Goal: Task Accomplishment & Management: Use online tool/utility

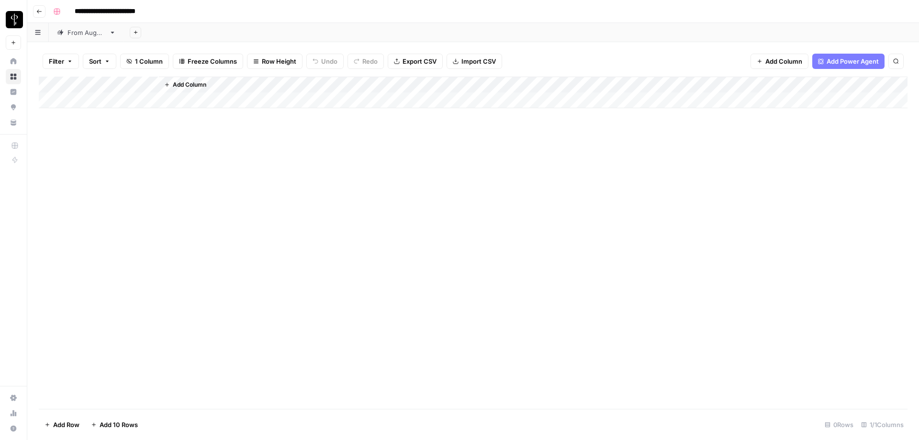
click at [69, 32] on div "From [DATE]" at bounding box center [87, 33] width 38 height 10
click at [63, 62] on span "Filter" at bounding box center [65, 62] width 15 height 10
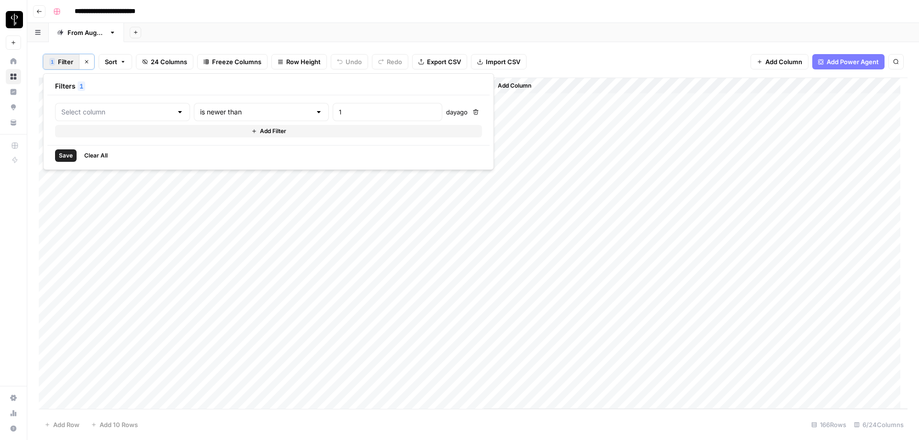
type input "Time Created"
click at [181, 111] on div at bounding box center [185, 112] width 8 height 10
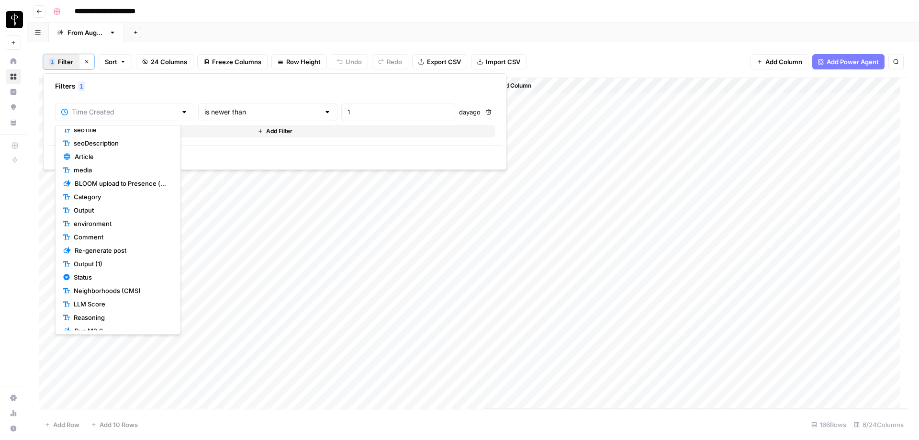
scroll to position [107, 0]
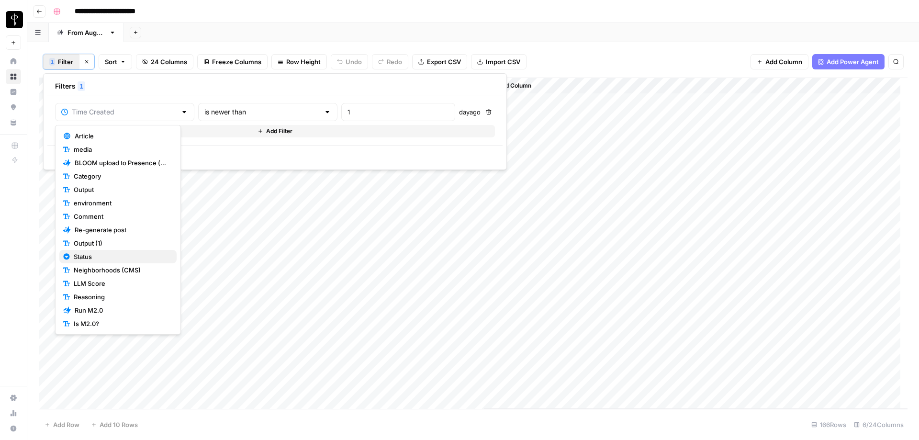
click at [99, 258] on span "Status" at bounding box center [121, 257] width 95 height 10
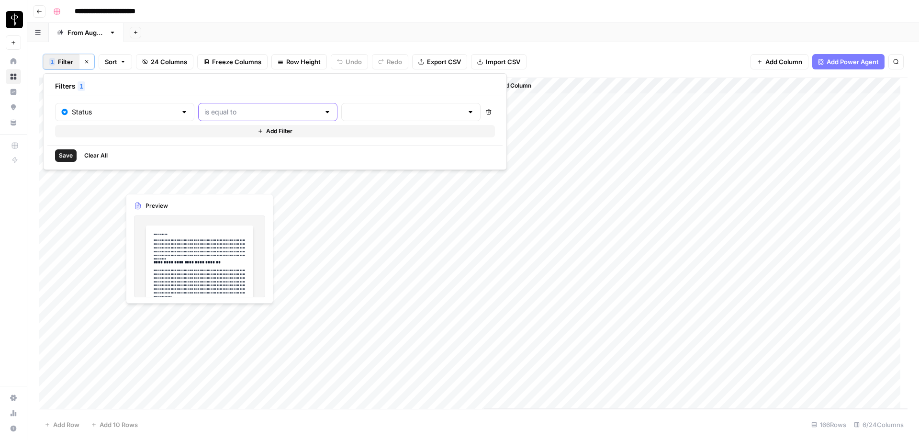
click at [212, 111] on input "text" at bounding box center [261, 112] width 115 height 10
click at [229, 148] on span "is not equal to" at bounding box center [246, 150] width 106 height 10
type input "is not equal to"
click at [348, 112] on input "text" at bounding box center [405, 112] width 115 height 10
click at [354, 134] on span "Posted" at bounding box center [381, 136] width 94 height 10
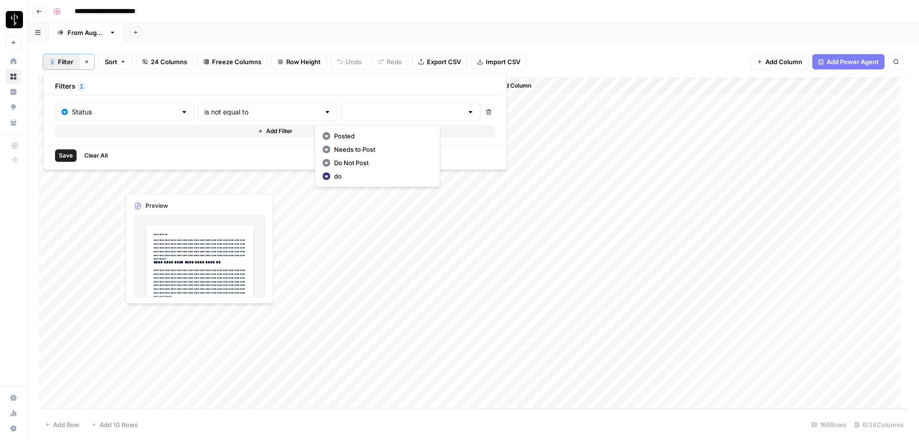
type input "Posted"
click at [228, 130] on button "Add Filter" at bounding box center [276, 131] width 443 height 12
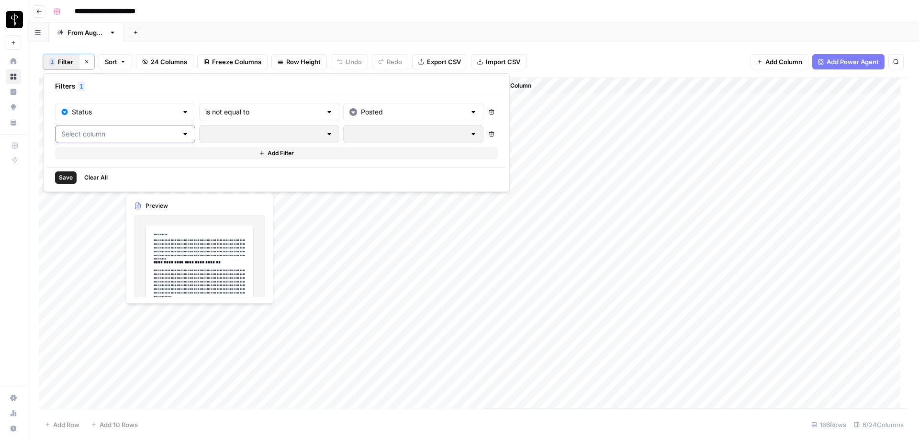
click at [117, 137] on input "text" at bounding box center [119, 134] width 116 height 10
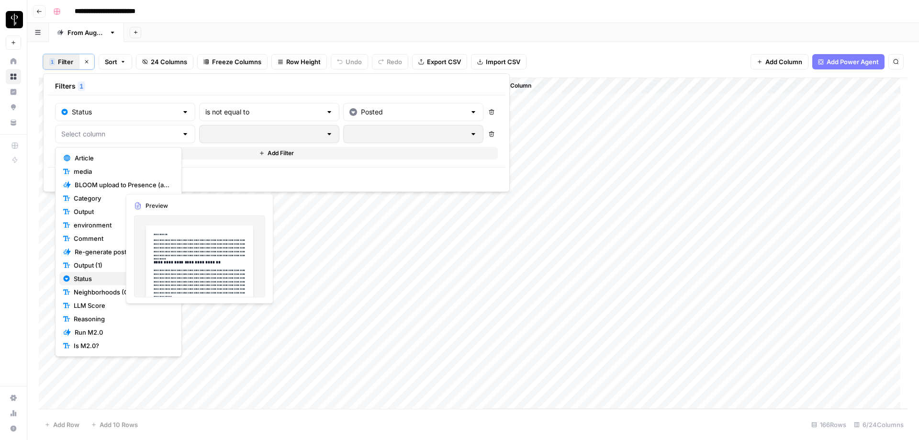
click at [84, 280] on span "Status" at bounding box center [122, 279] width 96 height 10
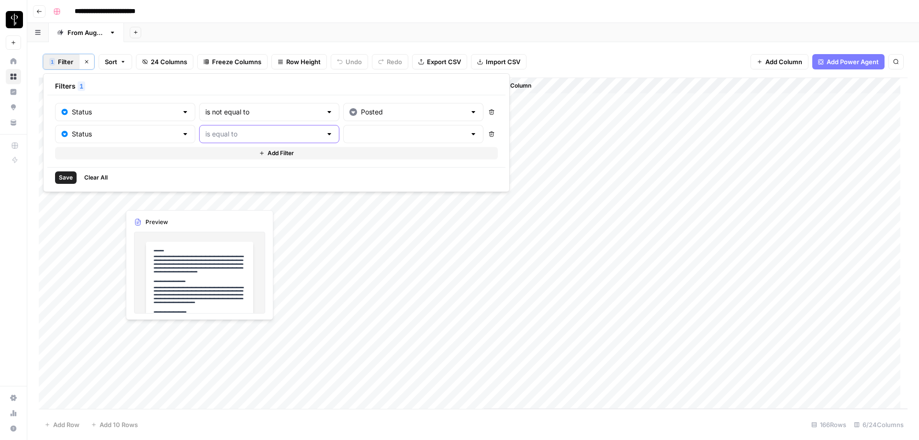
click at [227, 133] on input "text" at bounding box center [263, 134] width 116 height 10
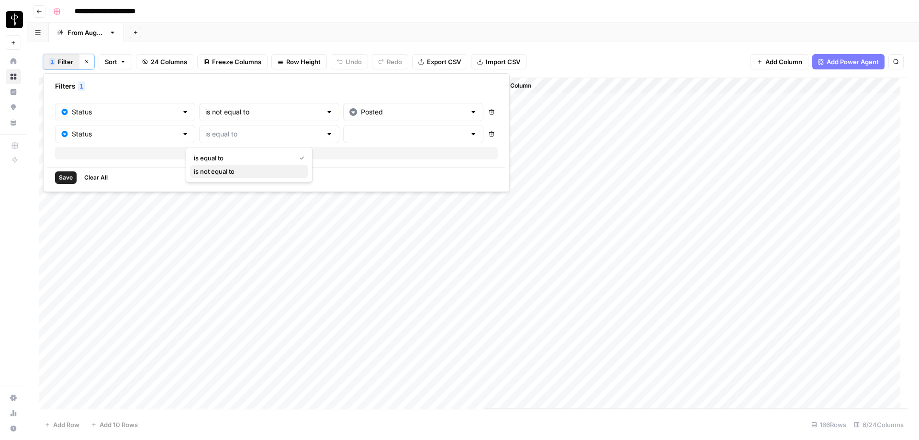
click at [223, 171] on span "is not equal to" at bounding box center [247, 172] width 107 height 10
type input "is not equal to"
click at [350, 134] on input "text" at bounding box center [408, 134] width 116 height 10
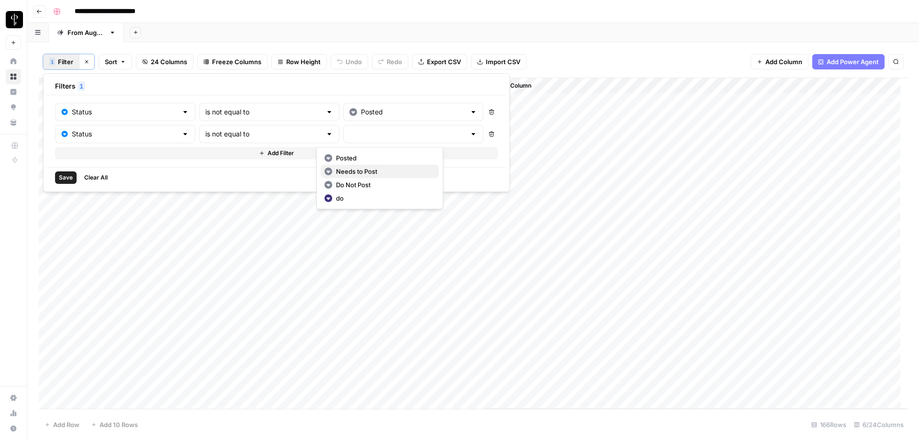
click at [353, 171] on span "Needs to Post" at bounding box center [383, 172] width 95 height 10
type input "Needs to Post"
click at [224, 155] on button "Add Filter" at bounding box center [276, 153] width 443 height 12
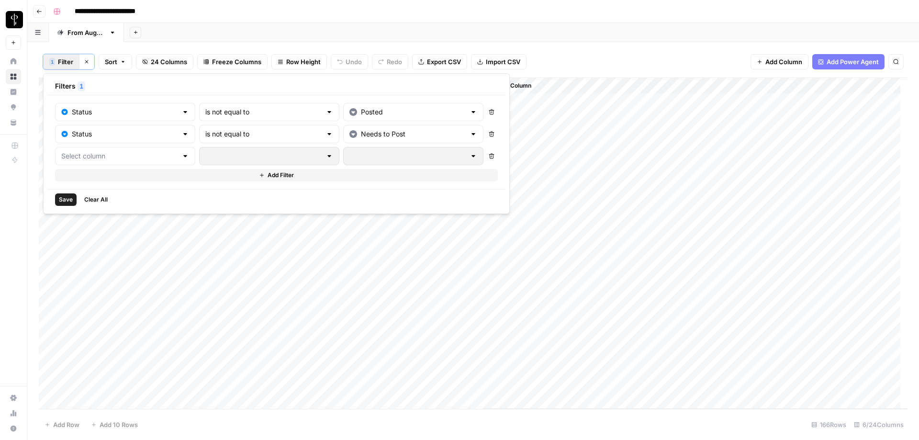
click at [181, 155] on div at bounding box center [185, 156] width 8 height 10
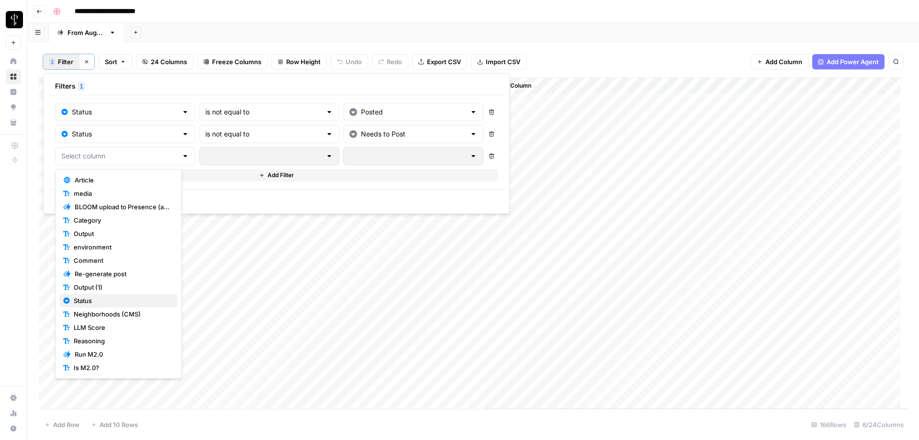
click at [95, 300] on span "Status" at bounding box center [122, 301] width 96 height 10
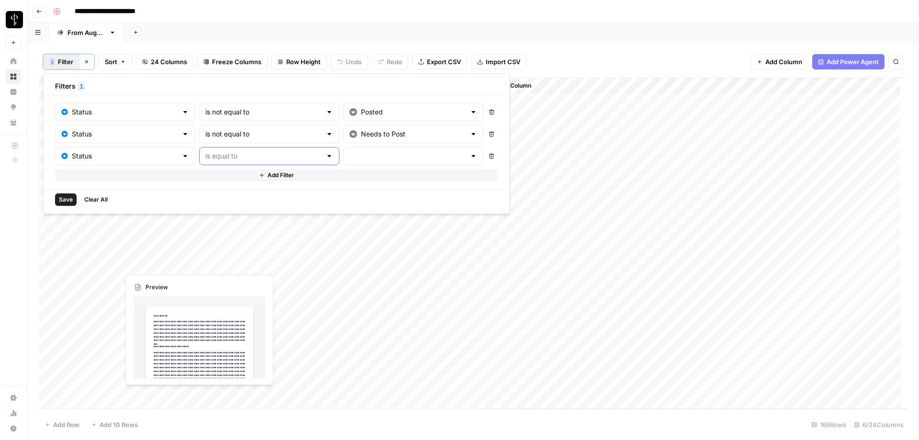
click at [237, 154] on input "text" at bounding box center [263, 156] width 116 height 10
click at [223, 193] on span "is not equal to" at bounding box center [247, 194] width 107 height 10
type input "is not equal to"
click at [350, 158] on input "text" at bounding box center [408, 156] width 116 height 10
click at [353, 207] on span "Do Not Post" at bounding box center [383, 207] width 95 height 10
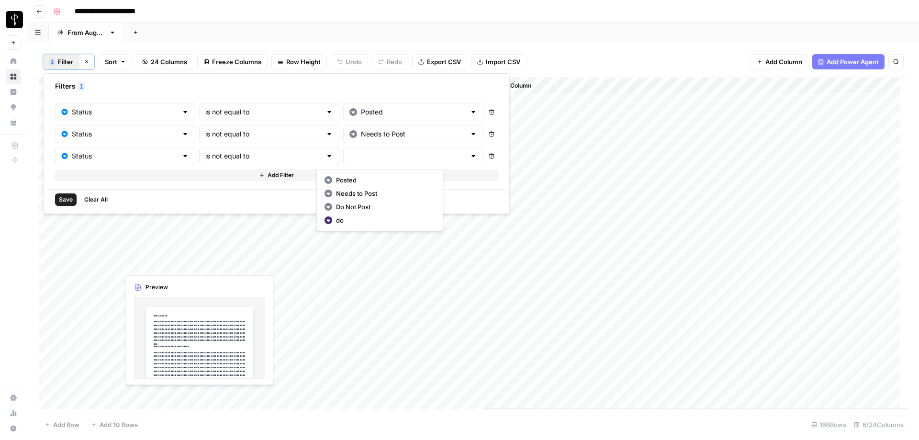
type input "Do Not Post"
click at [67, 199] on span "Save" at bounding box center [66, 199] width 14 height 9
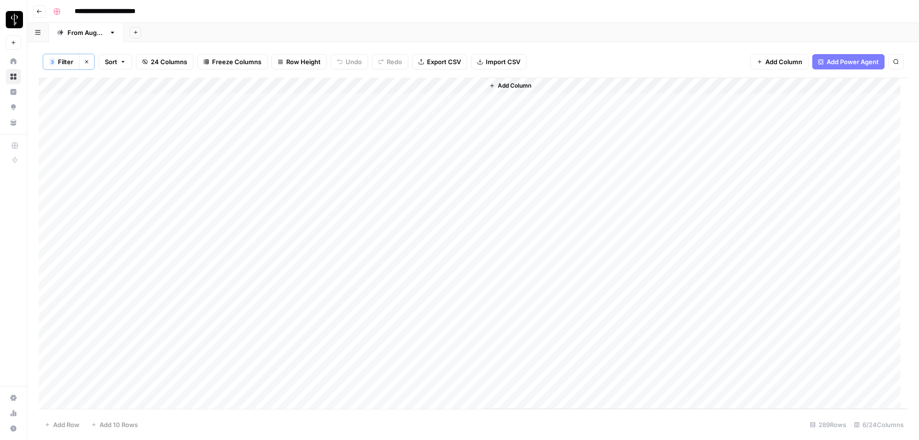
scroll to position [0, 0]
